Goal: Task Accomplishment & Management: Use online tool/utility

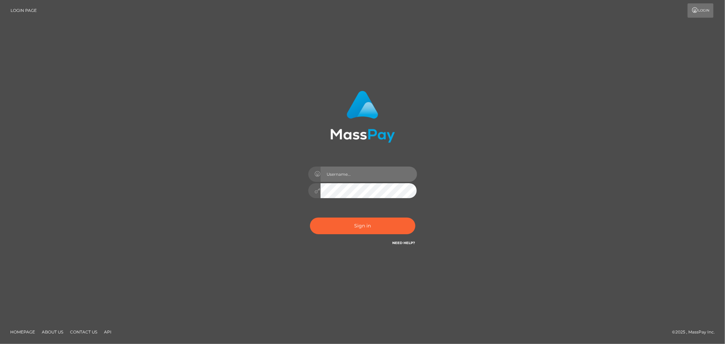
click at [369, 174] on input "text" at bounding box center [368, 173] width 96 height 15
type input "Allyssa"
click at [328, 222] on button "Sign in" at bounding box center [362, 225] width 105 height 17
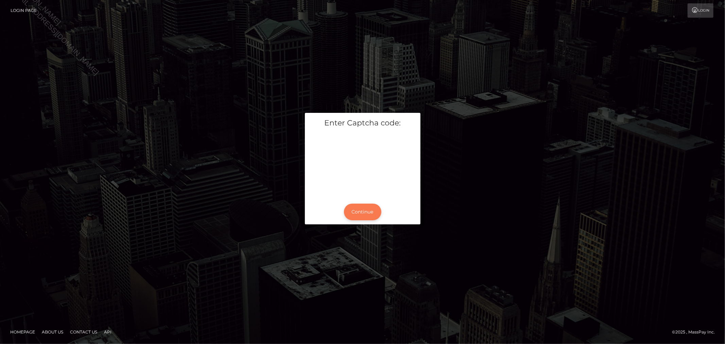
click at [366, 212] on button "Continue" at bounding box center [362, 212] width 37 height 17
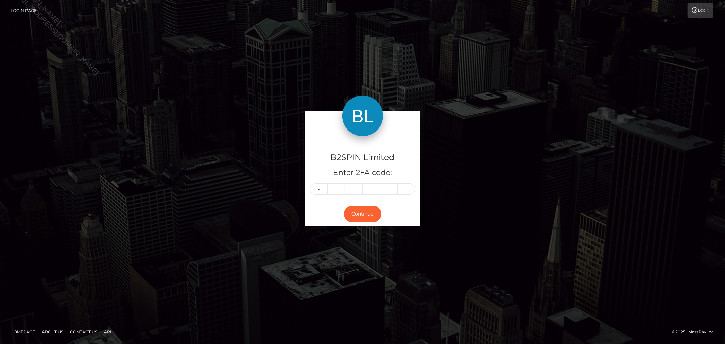
type input "4"
type input "0"
type input "5"
type input "3"
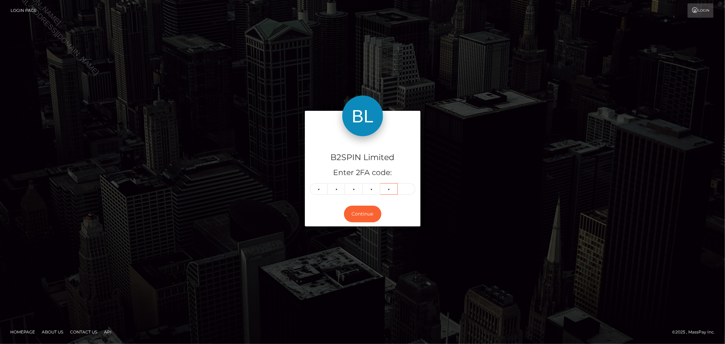
type input "6"
click at [527, 113] on div "B2SPIN Limited Enter 2FA code: 4 0 5 3 6 6 405366 Continue" at bounding box center [362, 172] width 387 height 122
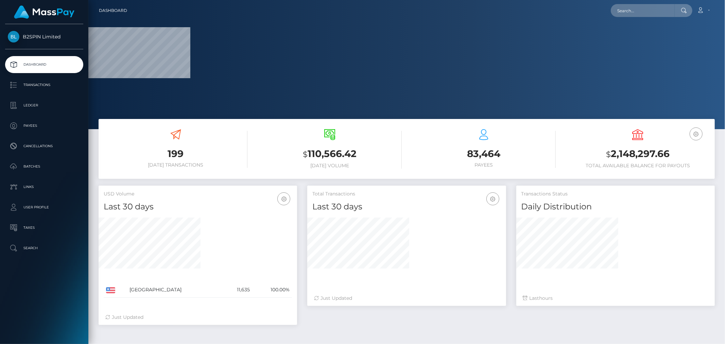
click at [639, 17] on div "Loading... Loading... Account Edit Profile Logout" at bounding box center [424, 10] width 582 height 14
click at [642, 11] on input "text" at bounding box center [643, 10] width 64 height 13
paste input "a6c15001-5bd4-4ee1-82a8-86ab582b07d0"
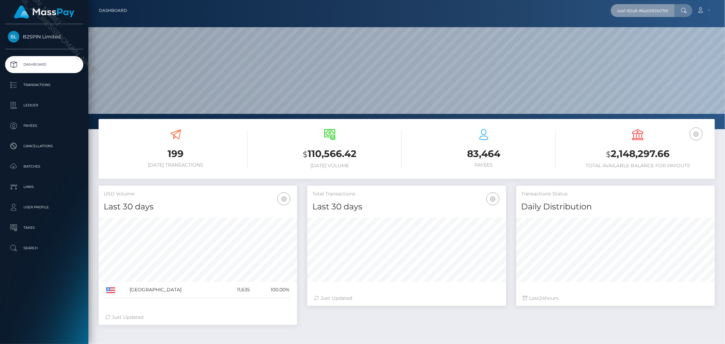
scroll to position [120, 198]
type input "a6c15001-5bd4-4ee1-82a8-86ab582b07d0"
click at [635, 33] on link "JOSEPH AARON QUINONES" at bounding box center [638, 35] width 54 height 13
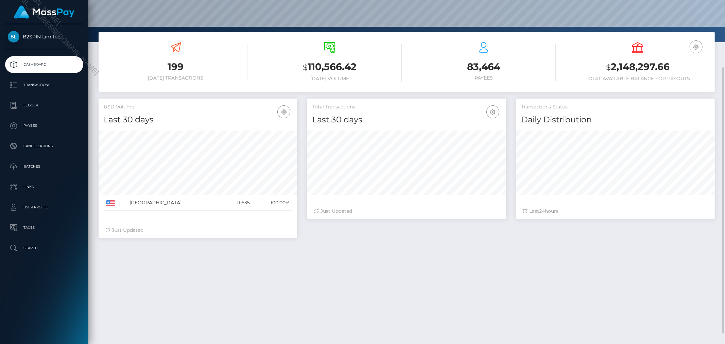
scroll to position [101, 0]
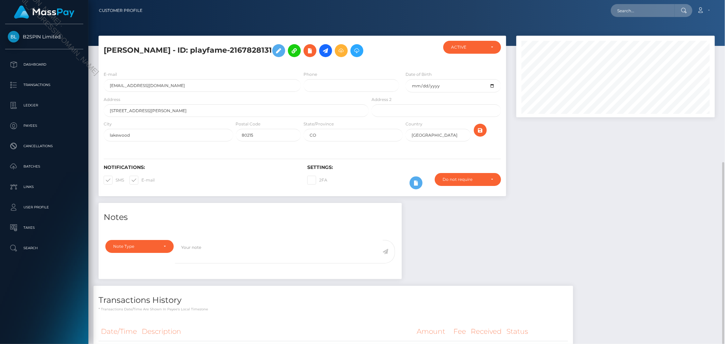
scroll to position [339698, 339581]
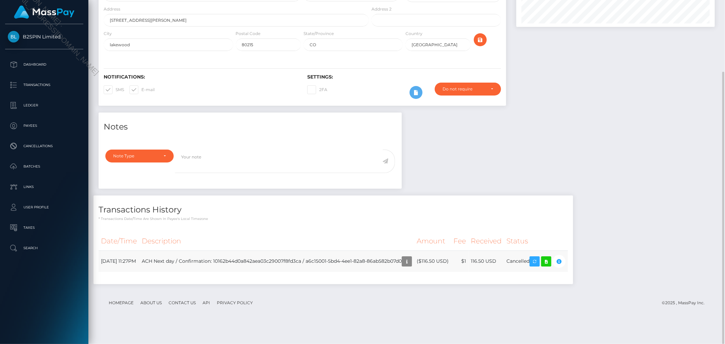
click at [414, 272] on td "ACH Next day / Confirmation: 10162b44d0a842aea03c29007f8fd3ca / a6c15001-5bd4-4…" at bounding box center [276, 260] width 275 height 21
click at [411, 266] on icon "button" at bounding box center [407, 261] width 8 height 8
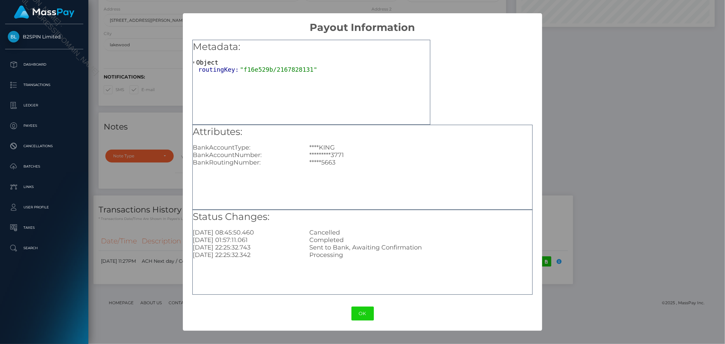
click at [631, 203] on div "× Payout Information Metadata: Object routingKey: "f16e529b/2167828131" Attribu…" at bounding box center [362, 172] width 725 height 344
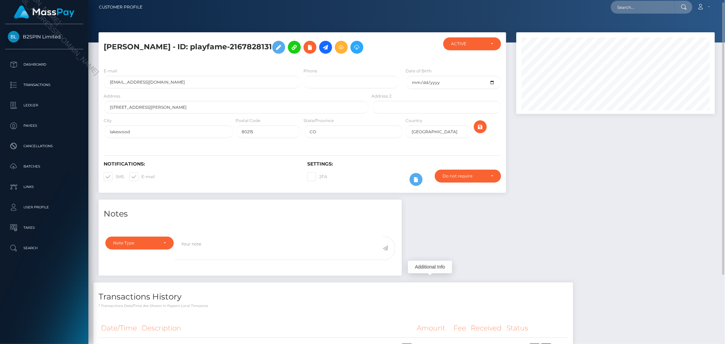
scroll to position [0, 0]
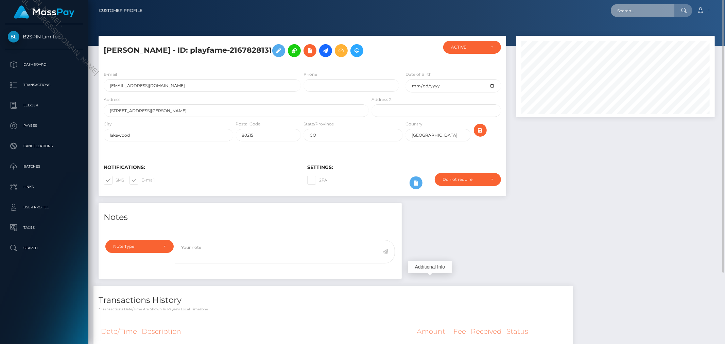
click at [653, 11] on input "text" at bounding box center [643, 10] width 64 height 13
paste input "bc2fe3c6-d9d0-4464-a275-752b5dacce13"
type input "bc2fe3c6-d9d0-4464-a275-752b5dacce13"
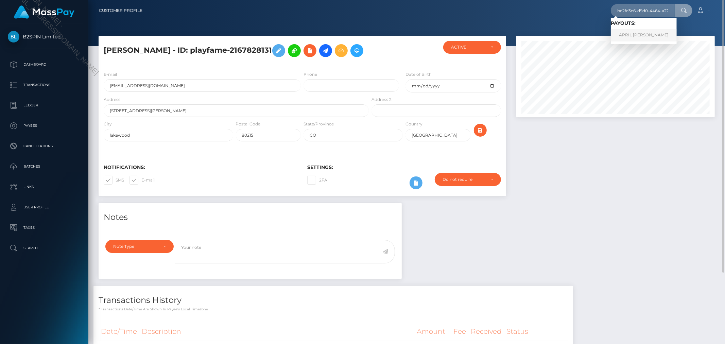
click at [643, 34] on link "APRIL DOLORAS FLOOD" at bounding box center [644, 35] width 66 height 13
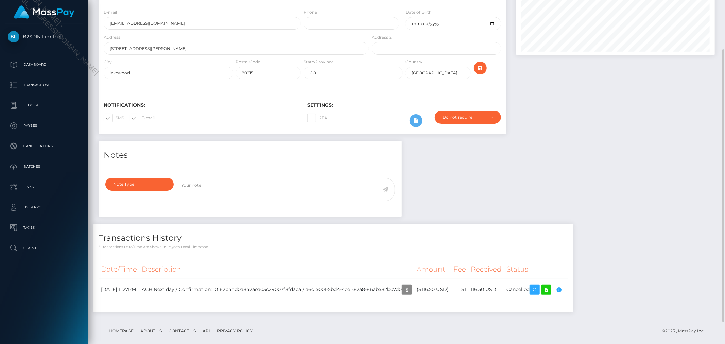
scroll to position [90, 0]
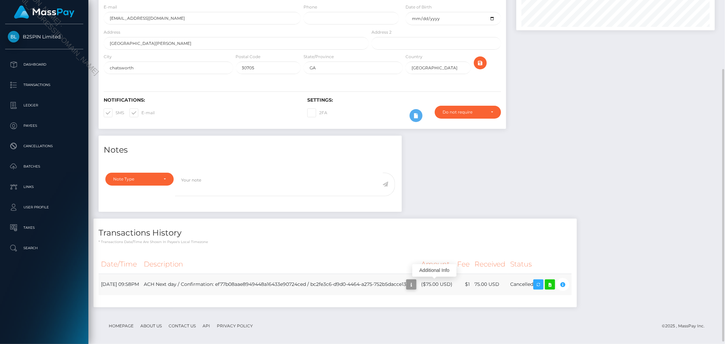
scroll to position [82, 198]
click at [415, 284] on icon "button" at bounding box center [411, 284] width 8 height 8
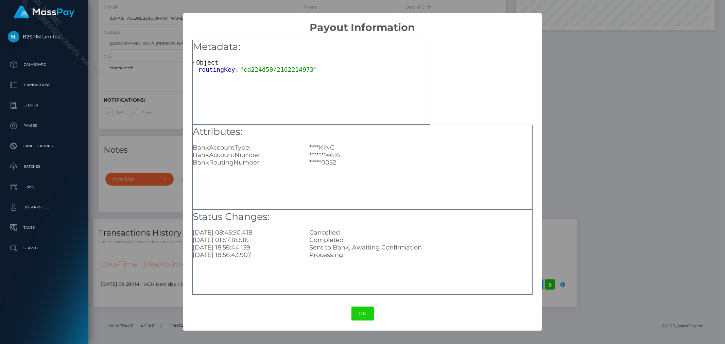
click at [585, 168] on div "× Payout Information Metadata: Object routingKey: "cd224d50/2162214973" Attribu…" at bounding box center [362, 172] width 725 height 344
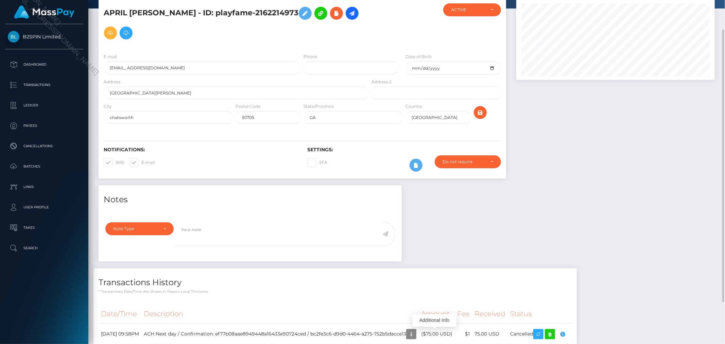
click at [607, 156] on div at bounding box center [615, 91] width 209 height 187
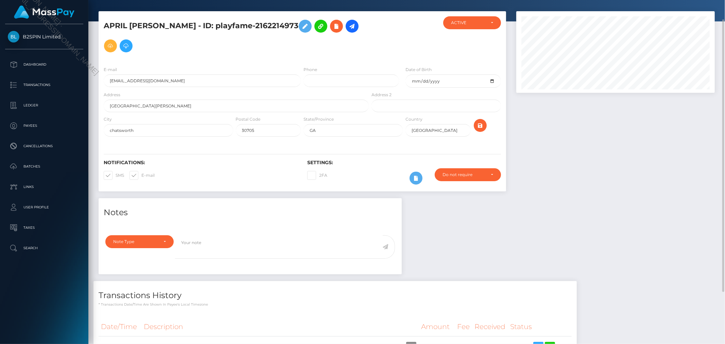
scroll to position [0, 0]
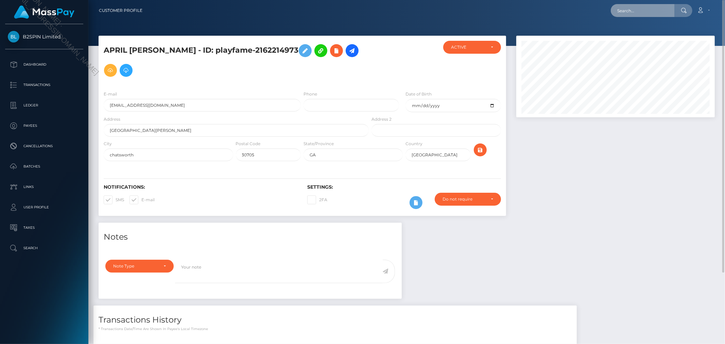
click at [650, 5] on input "text" at bounding box center [643, 10] width 64 height 13
paste input "a6c15001-5bd4-4ee1-82a8-86ab582b07d0"
type input "a6c15001-5bd4-4ee1-82a8-86ab582b07d0"
click at [644, 30] on link "[PERSON_NAME]" at bounding box center [638, 35] width 54 height 13
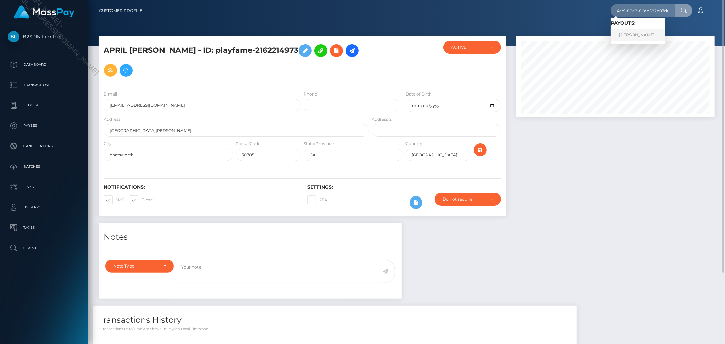
scroll to position [0, 0]
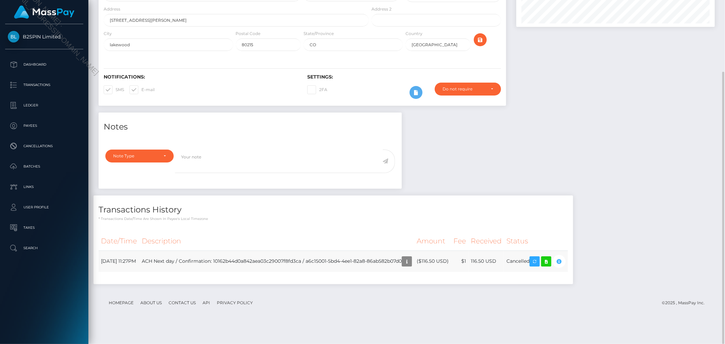
scroll to position [82, 198]
click at [550, 266] on icon at bounding box center [546, 261] width 8 height 8
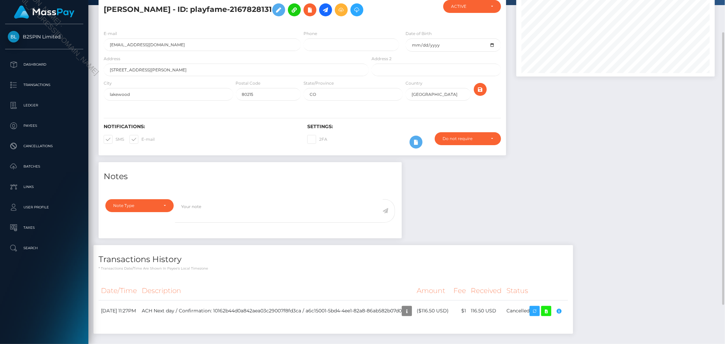
scroll to position [90, 0]
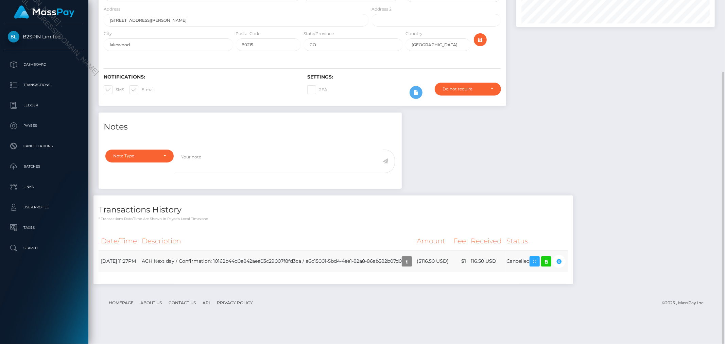
click at [397, 272] on td "ACH Next day / Confirmation: 10162b44d0a842aea03c29007f8fd3ca / a6c15001-5bd4-4…" at bounding box center [276, 260] width 275 height 21
click at [328, 272] on td "ACH Next day / Confirmation: 10162b44d0a842aea03c29007f8fd3ca / a6c15001-5bd4-4…" at bounding box center [276, 260] width 275 height 21
drag, startPoint x: 326, startPoint y: 280, endPoint x: 423, endPoint y: 285, distance: 97.3
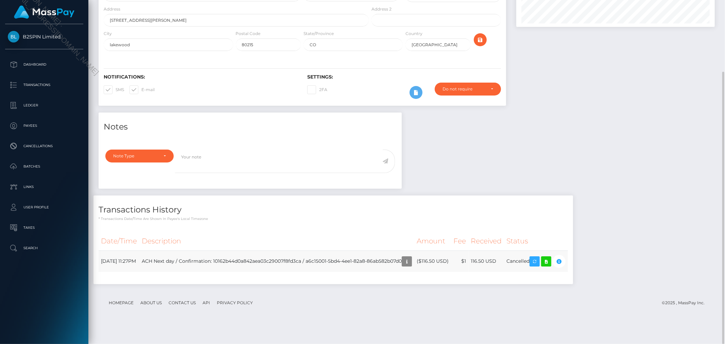
click at [414, 272] on td "ACH Next day / Confirmation: 10162b44d0a842aea03c29007f8fd3ca / a6c15001-5bd4-4…" at bounding box center [276, 260] width 275 height 21
copy td "a6c15001-5bd4-4ee1-82a8-86ab582b07d0"
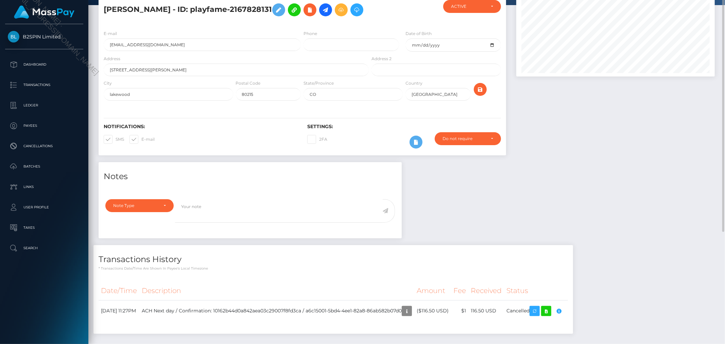
scroll to position [0, 0]
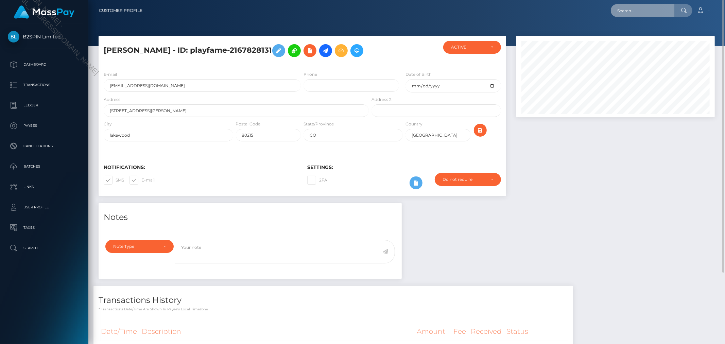
click at [633, 15] on input "text" at bounding box center [643, 10] width 64 height 13
paste input "a6c15001-5bd4-4ee1-82a8-86ab582b07d0"
type input "cac_a6c15001-5bd4-4ee1-82a8-86ab582b07d0"
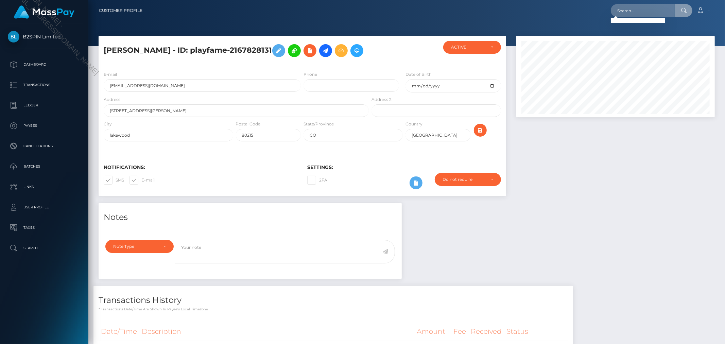
drag, startPoint x: 43, startPoint y: 167, endPoint x: 35, endPoint y: 175, distance: 11.8
click at [43, 167] on p "Batches" at bounding box center [44, 166] width 73 height 10
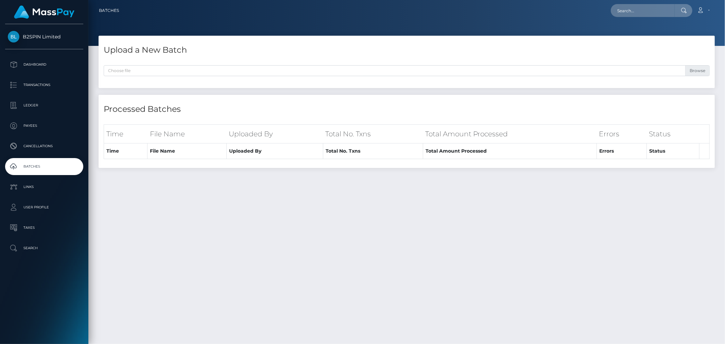
click at [461, 33] on div at bounding box center [406, 23] width 636 height 46
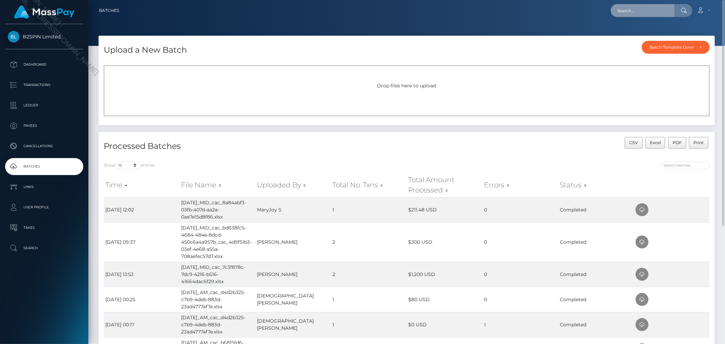
click at [637, 8] on input "text" at bounding box center [643, 10] width 64 height 13
paste input "2167828131"
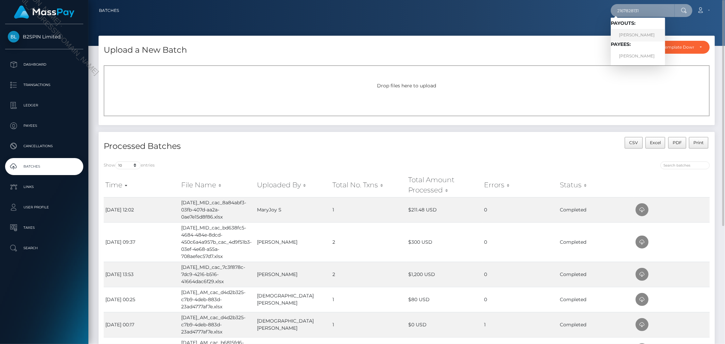
type input "2167828131"
click at [640, 31] on link "[PERSON_NAME]" at bounding box center [638, 35] width 54 height 13
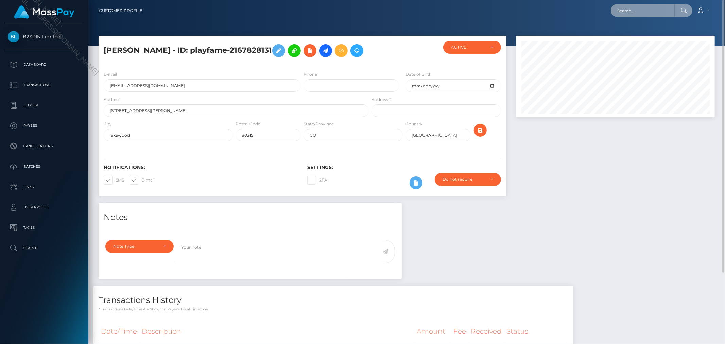
click at [649, 11] on input "text" at bounding box center [643, 10] width 64 height 13
paste input "2167828131"
type input "2167828131"
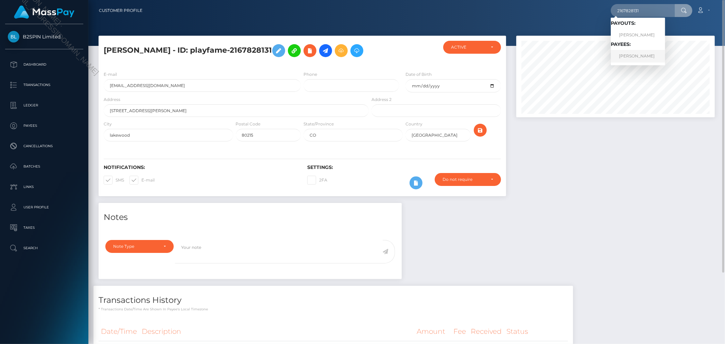
click at [633, 56] on link "[PERSON_NAME]" at bounding box center [638, 56] width 54 height 13
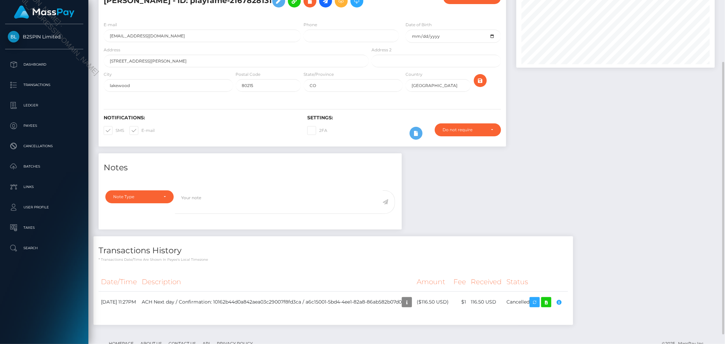
scroll to position [62, 0]
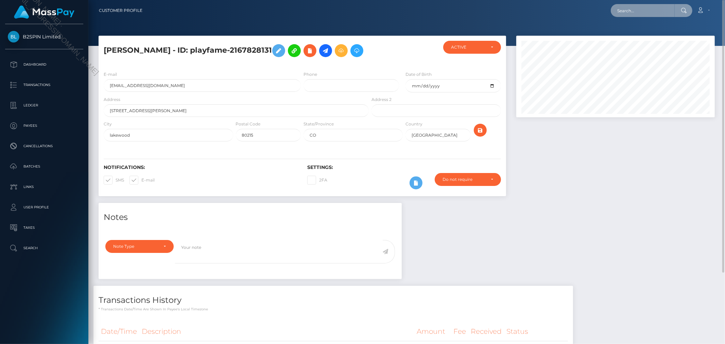
click at [658, 11] on input "text" at bounding box center [643, 10] width 64 height 13
paste input "[EMAIL_ADDRESS][DOMAIN_NAME]"
type input "[EMAIL_ADDRESS][DOMAIN_NAME]"
click at [645, 36] on link "JOSEPH AARON QUINONES" at bounding box center [638, 35] width 54 height 13
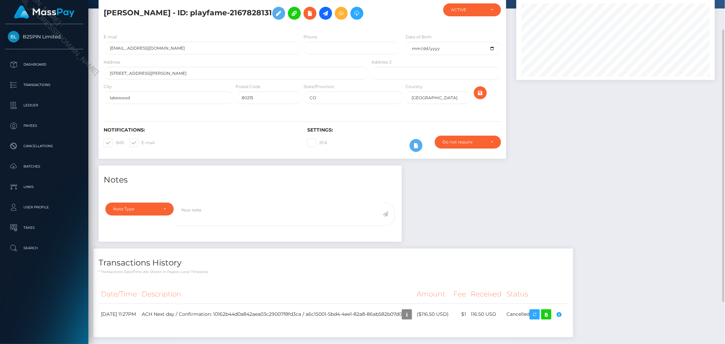
scroll to position [87, 0]
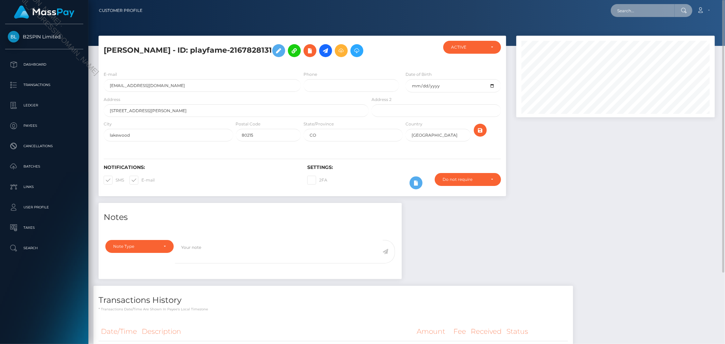
click at [643, 11] on input "text" at bounding box center [643, 10] width 64 height 13
paste input "joseph aaron quinones"
type input "joseph aaron quinones"
click at [639, 34] on link "[PERSON_NAME]" at bounding box center [638, 35] width 54 height 13
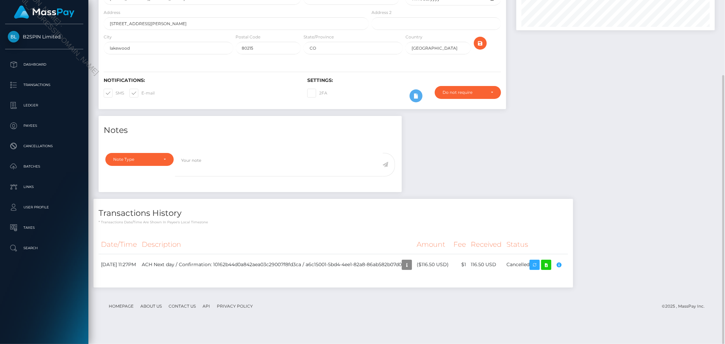
scroll to position [90, 0]
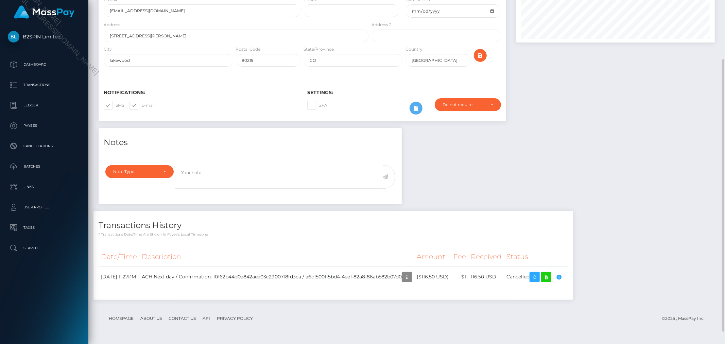
scroll to position [82, 198]
click at [666, 128] on div at bounding box center [615, 44] width 209 height 167
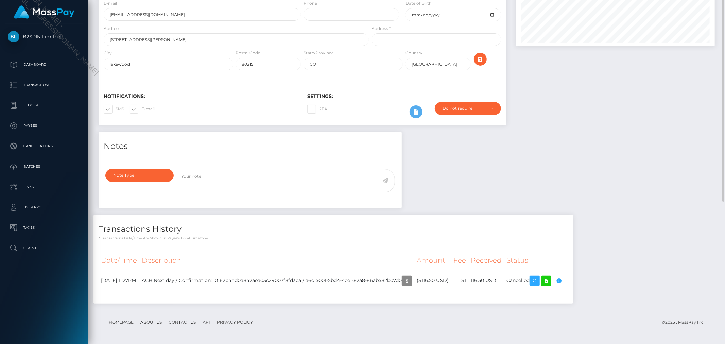
scroll to position [0, 0]
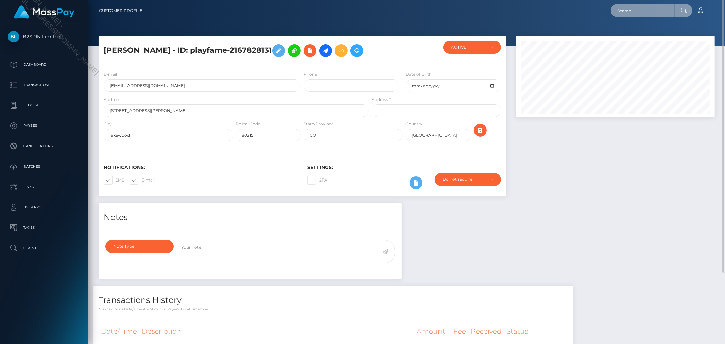
click at [642, 15] on input "text" at bounding box center [643, 10] width 64 height 13
paste input "f16e529b"
click at [643, 11] on input "f16e529bf16e529b" at bounding box center [643, 10] width 64 height 13
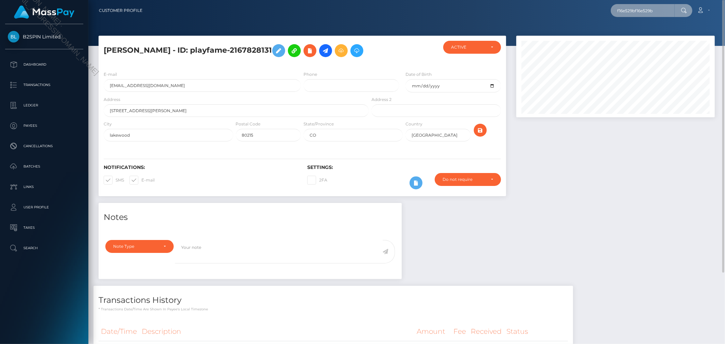
click at [643, 11] on input "f16e529bf16e529b" at bounding box center [643, 10] width 64 height 13
paste input "text"
click at [654, 11] on input "f16e529b_" at bounding box center [643, 10] width 64 height 13
paste input "2167828131"
click at [654, 11] on input "f16e529b_2167828131" at bounding box center [643, 10] width 64 height 13
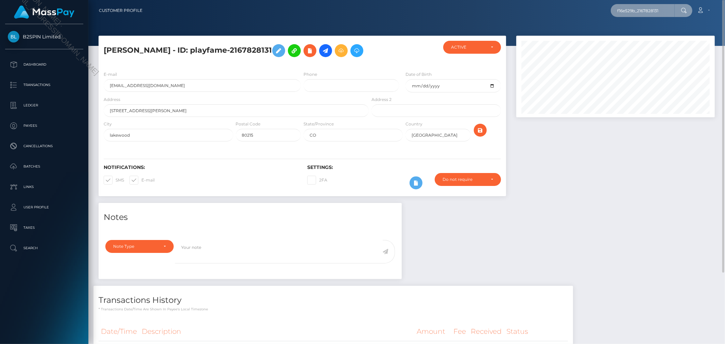
click at [654, 11] on input "f16e529b_2167828131" at bounding box center [643, 10] width 64 height 13
click at [639, 11] on input "f16e529b_2167828131" at bounding box center [643, 10] width 64 height 13
type input "f16e529b/2167828131"
click at [638, 29] on link "JOSEPH AARON QUINONES" at bounding box center [638, 35] width 54 height 13
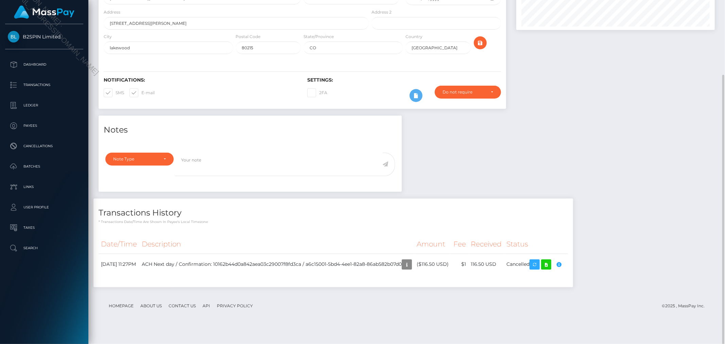
scroll to position [90, 0]
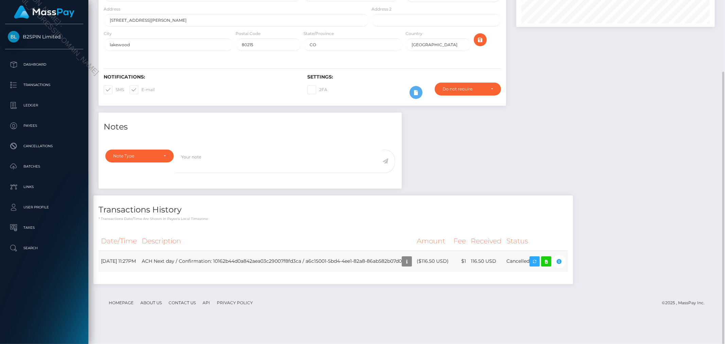
click at [414, 272] on td "ACH Next day / Confirmation: 10162b44d0a842aea03c29007f8fd3ca / a6c15001-5bd4-4…" at bounding box center [276, 260] width 275 height 21
click at [331, 272] on td "ACH Next day / Confirmation: 10162b44d0a842aea03c29007f8fd3ca / a6c15001-5bd4-4…" at bounding box center [276, 260] width 275 height 21
copy td "a6c15001-5bd4-4ee1-82a8-86ab582b07d0"
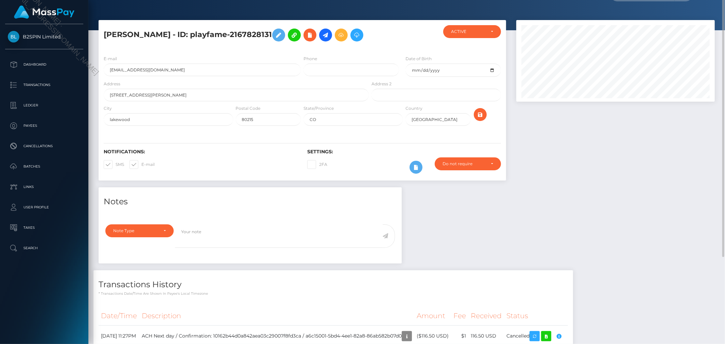
scroll to position [0, 0]
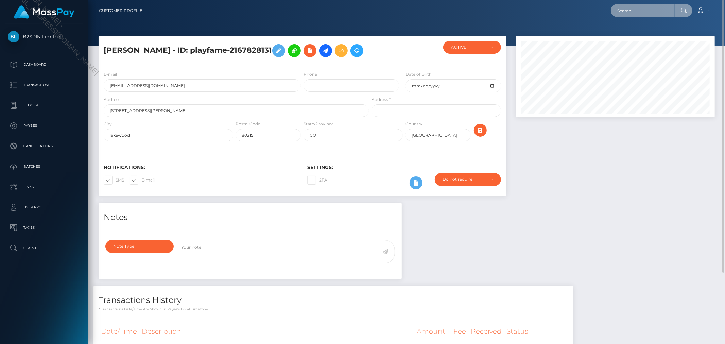
click at [653, 9] on input "text" at bounding box center [643, 10] width 64 height 13
paste input "a6c15001-5bd4-4ee1-82a8-86ab582b07d0"
type input "cac_a6c15001-5bd4-4ee1-82a8-86ab582b07d0"
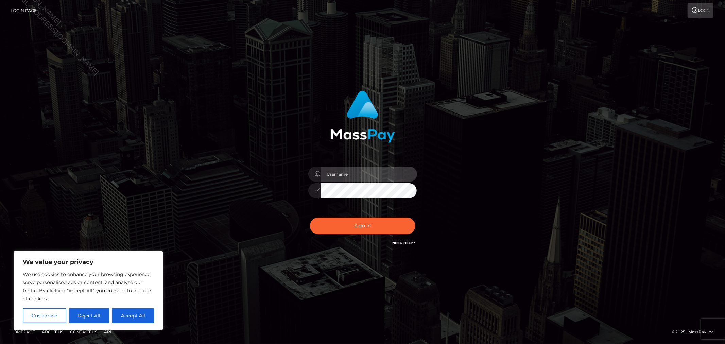
click at [377, 169] on input "text" at bounding box center [368, 173] width 96 height 15
type input "Allyssa"
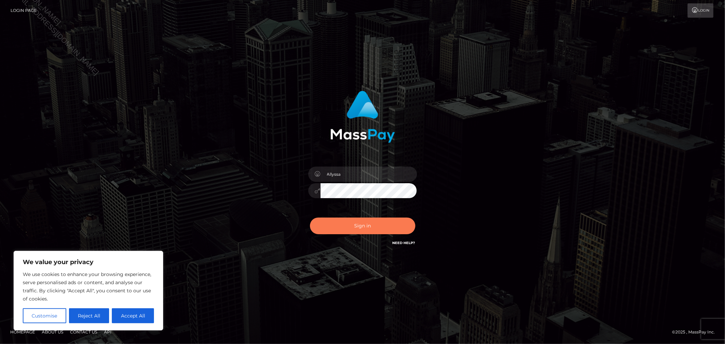
click at [320, 225] on button "Sign in" at bounding box center [362, 225] width 105 height 17
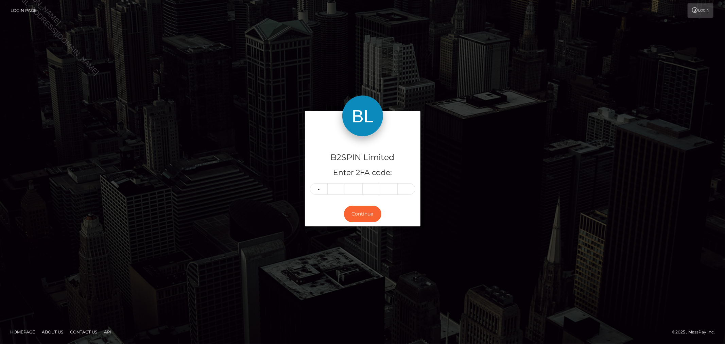
type input "0"
type input "7"
type input "4"
type input "8"
type input "4"
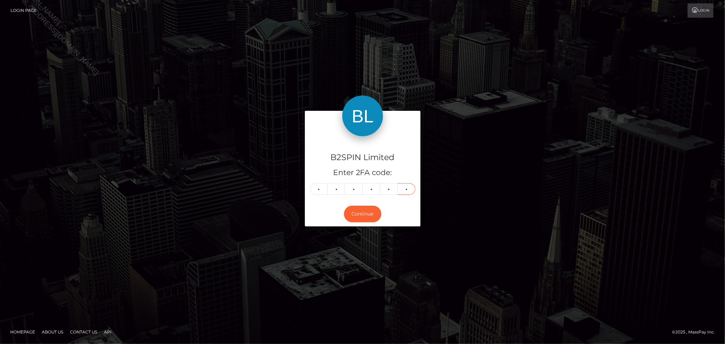
type input "9"
click at [493, 41] on div "B2SPIN Limited Enter 2FA code: 0 7 4 8 4 9 074849 Continue Homepage" at bounding box center [362, 172] width 725 height 344
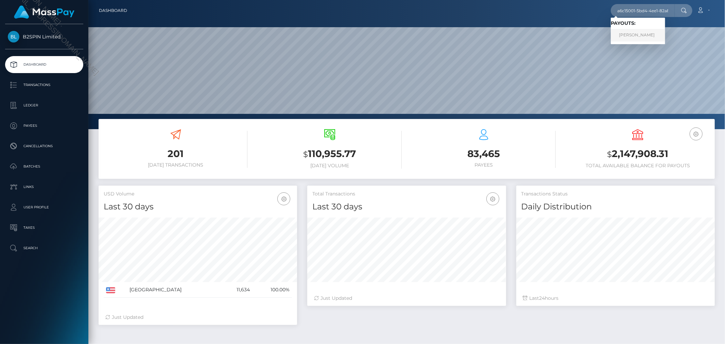
type input "a6c15001-5bd4-4ee1-82a8-86ab582b07d0"
click at [637, 40] on link "JOSEPH AARON QUINONES" at bounding box center [638, 35] width 54 height 13
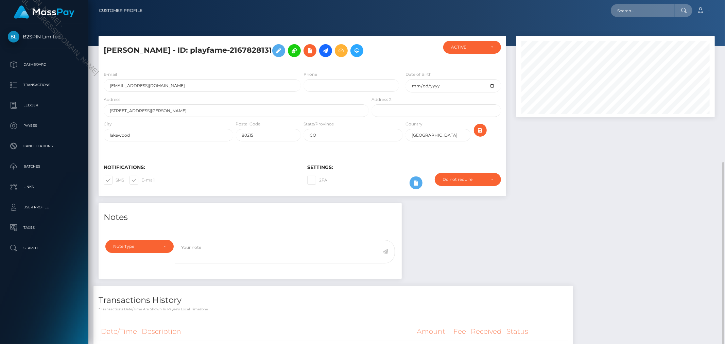
scroll to position [82, 198]
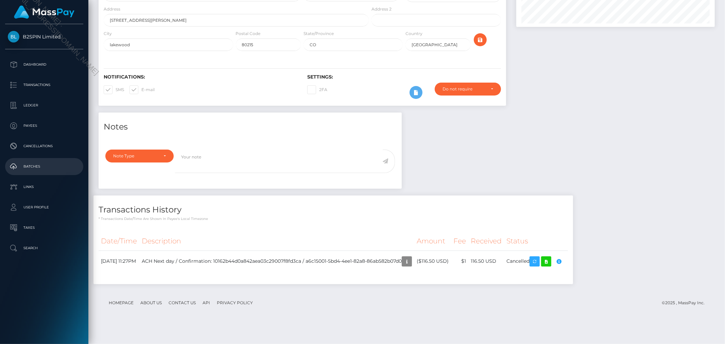
click at [59, 172] on link "Batches" at bounding box center [44, 166] width 78 height 17
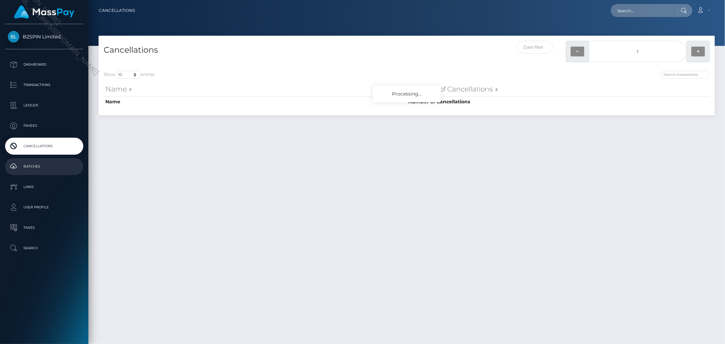
click at [42, 168] on p "Batches" at bounding box center [44, 166] width 73 height 10
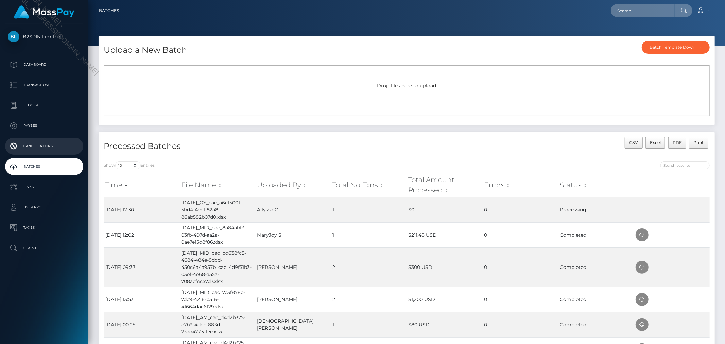
click at [64, 150] on p "Cancellations" at bounding box center [44, 146] width 73 height 10
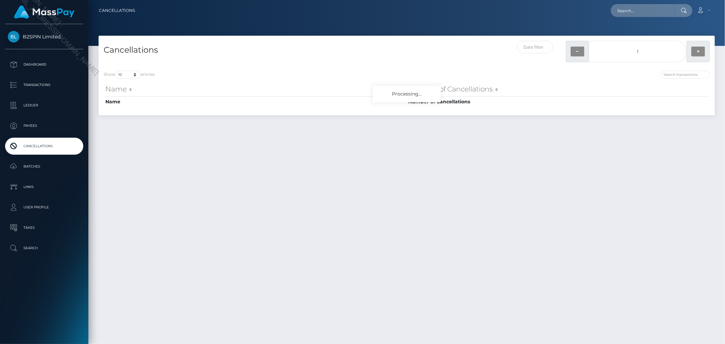
click at [52, 164] on p "Batches" at bounding box center [44, 166] width 73 height 10
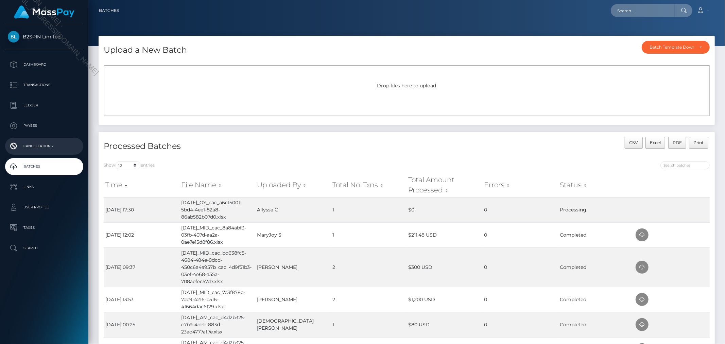
click at [44, 148] on p "Cancellations" at bounding box center [44, 146] width 73 height 10
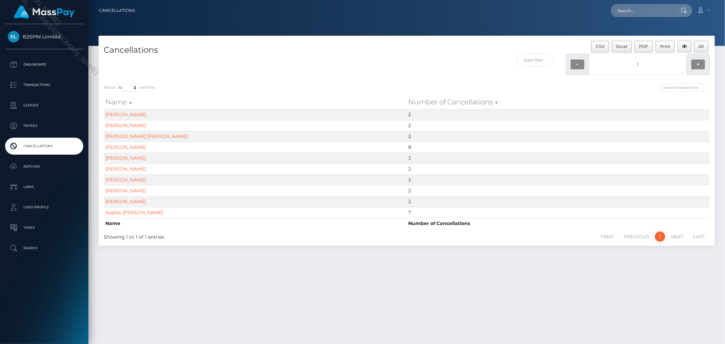
click at [49, 168] on p "Batches" at bounding box center [44, 166] width 73 height 10
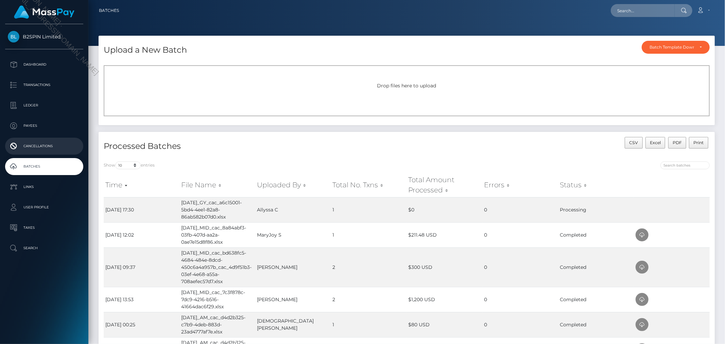
click at [57, 147] on p "Cancellations" at bounding box center [44, 146] width 73 height 10
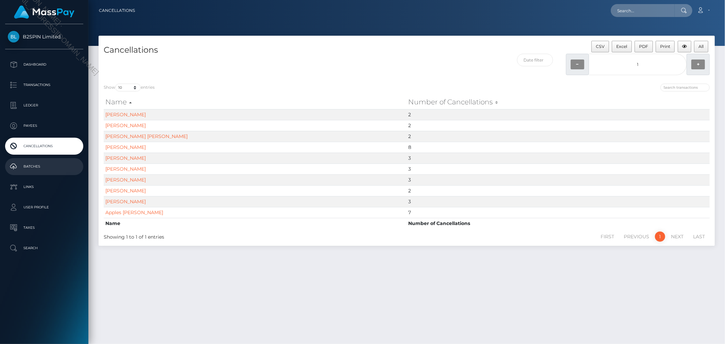
drag, startPoint x: 0, startPoint y: 0, endPoint x: 51, endPoint y: 171, distance: 178.1
click at [51, 171] on p "Batches" at bounding box center [44, 166] width 73 height 10
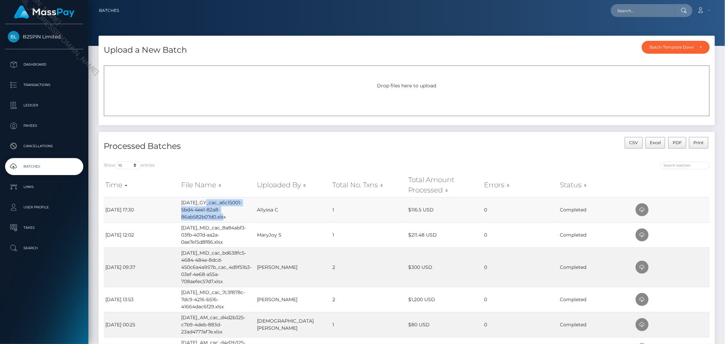
drag, startPoint x: 205, startPoint y: 204, endPoint x: 252, endPoint y: 213, distance: 48.1
click at [252, 213] on td "[DATE]_GY_cac_a6c15001-5bd4-4ee1-82a8-86ab582b07d0.xlsx" at bounding box center [217, 209] width 76 height 25
click at [242, 210] on td "[DATE]_GY_cac_a6c15001-5bd4-4ee1-82a8-86ab582b07d0.xlsx" at bounding box center [217, 209] width 76 height 25
copy td "cac_a6c15001-5bd4-4ee1-82a8-86ab582b07d0"
click at [634, 15] on input "text" at bounding box center [643, 10] width 64 height 13
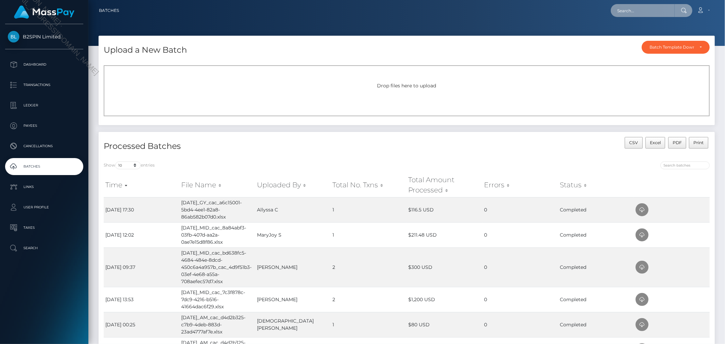
paste input "cac_a6c15001-5bd4-4ee1-82a8-86ab582b07d0"
type input "cac_a6c15001-5bd4-4ee1-82a8-86ab582b07d0"
click at [634, 34] on link "Joseph Aaron Quinones" at bounding box center [638, 35] width 54 height 13
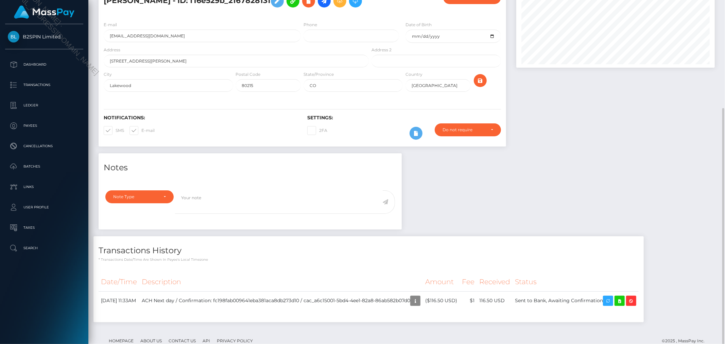
scroll to position [88, 0]
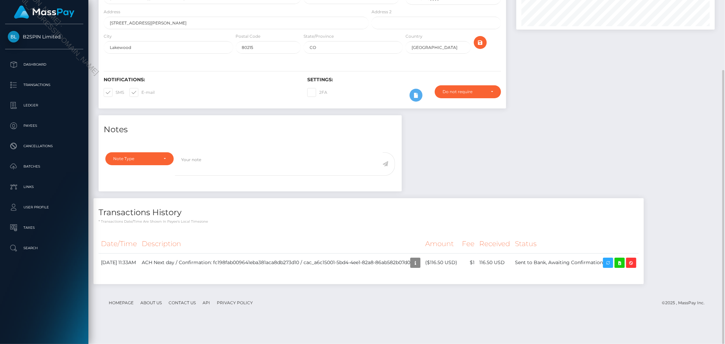
click at [497, 211] on div "Notes Note Type Compliance Clear Compliance General Note Type" at bounding box center [406, 203] width 626 height 176
click at [623, 267] on icon at bounding box center [619, 263] width 8 height 8
click at [497, 195] on div "Notes Note Type Compliance Clear Compliance General Note Type" at bounding box center [406, 203] width 626 height 176
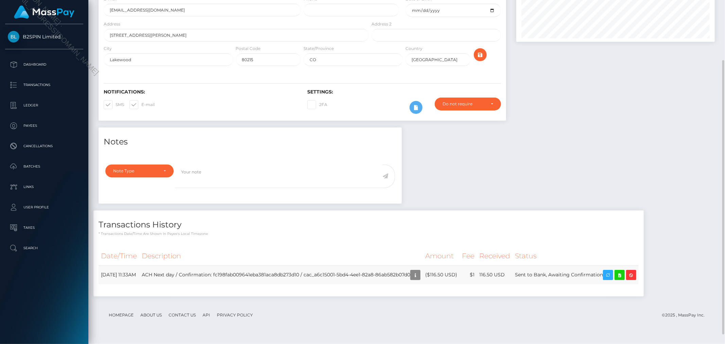
drag, startPoint x: 325, startPoint y: 293, endPoint x: 432, endPoint y: 295, distance: 107.4
click at [423, 284] on td "ACH Next day / Confirmation: fc198fab009641eba381aca8db273d10 / cac_a6c15001-5b…" at bounding box center [280, 274] width 283 height 19
copy td "cac_a6c15001-5bd4-4ee1-82a8-86ab582b07d0"
click at [334, 284] on td "ACH Next day / Confirmation: fc198fab009641eba381aca8db273d10 / cac_a6c15001-5b…" at bounding box center [280, 274] width 283 height 19
drag, startPoint x: 326, startPoint y: 293, endPoint x: 433, endPoint y: 294, distance: 107.0
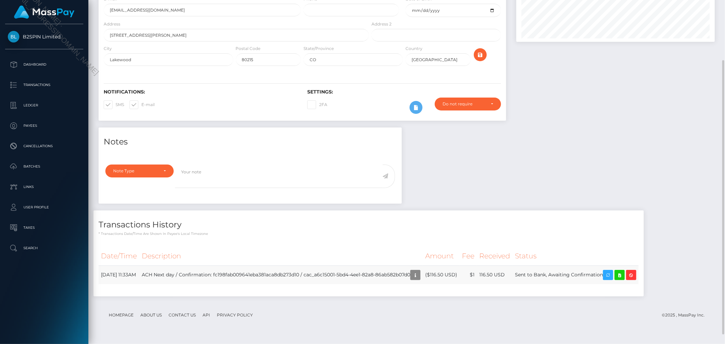
click at [423, 284] on td "ACH Next day / Confirmation: fc198fab009641eba381aca8db273d10 / cac_a6c15001-5b…" at bounding box center [280, 274] width 283 height 19
copy td "cac_a6c15001-5bd4-4ee1-82a8-86ab582b07d0"
click at [41, 171] on p "Batches" at bounding box center [44, 166] width 73 height 10
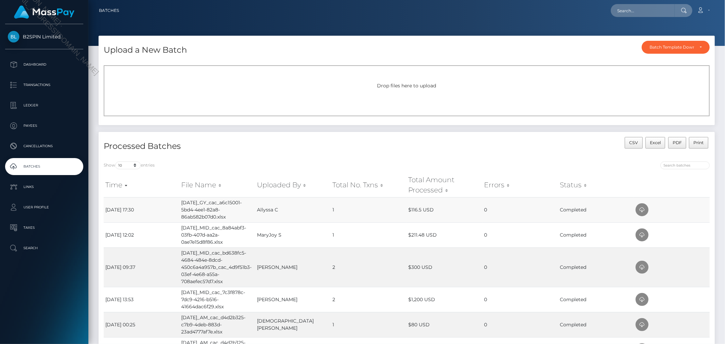
click at [203, 202] on td "Oct10_GY_cac_a6c15001-5bd4-4ee1-82a8-86ab582b07d0.xlsx" at bounding box center [217, 209] width 76 height 25
copy td "Oct10_GY_cac_a6c15001-5bd4-4ee1-82a8-86ab582b07d0.xlsx"
